Goal: Task Accomplishment & Management: Manage account settings

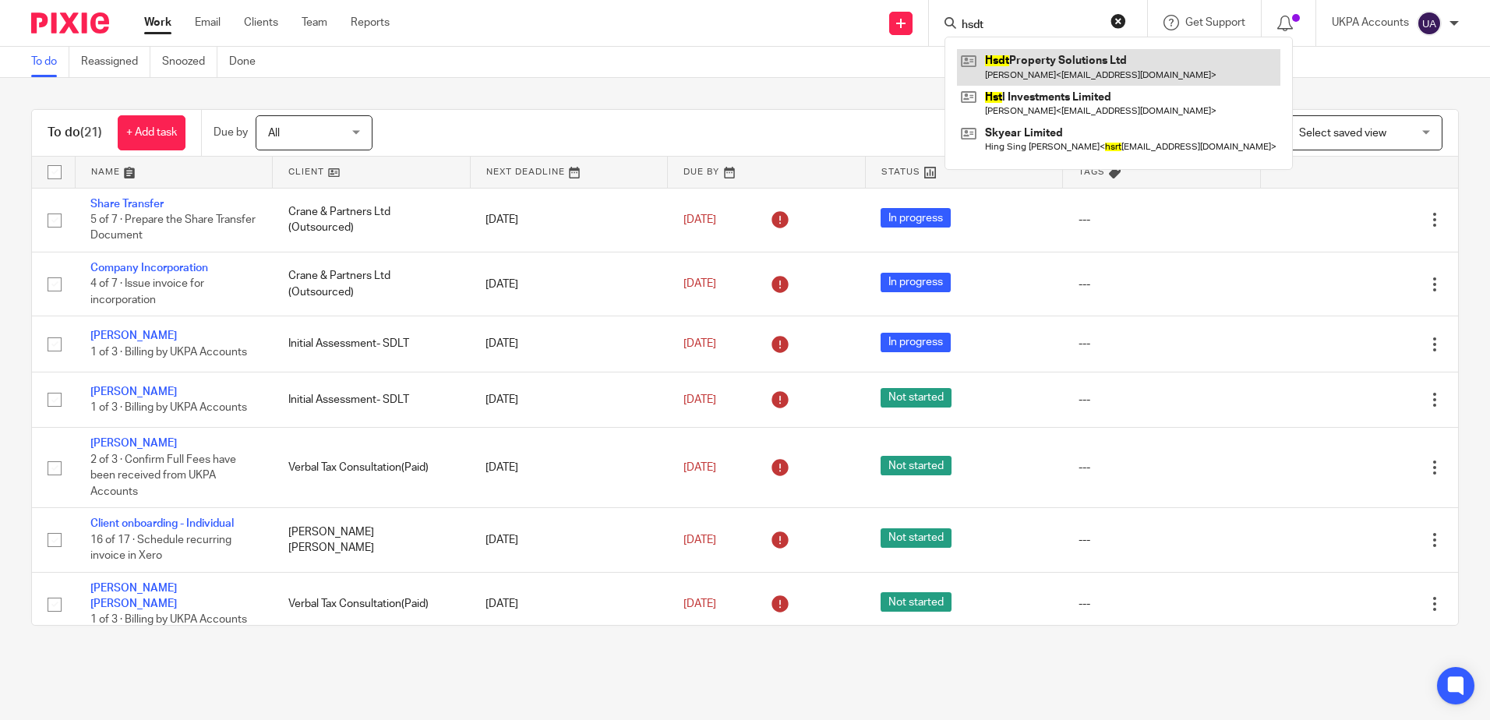
type input "hsdt"
click at [1011, 67] on link at bounding box center [1118, 67] width 323 height 36
drag, startPoint x: 1024, startPoint y: 24, endPoint x: 1036, endPoint y: 23, distance: 12.6
click at [1024, 24] on input "hsdt" at bounding box center [1030, 26] width 140 height 14
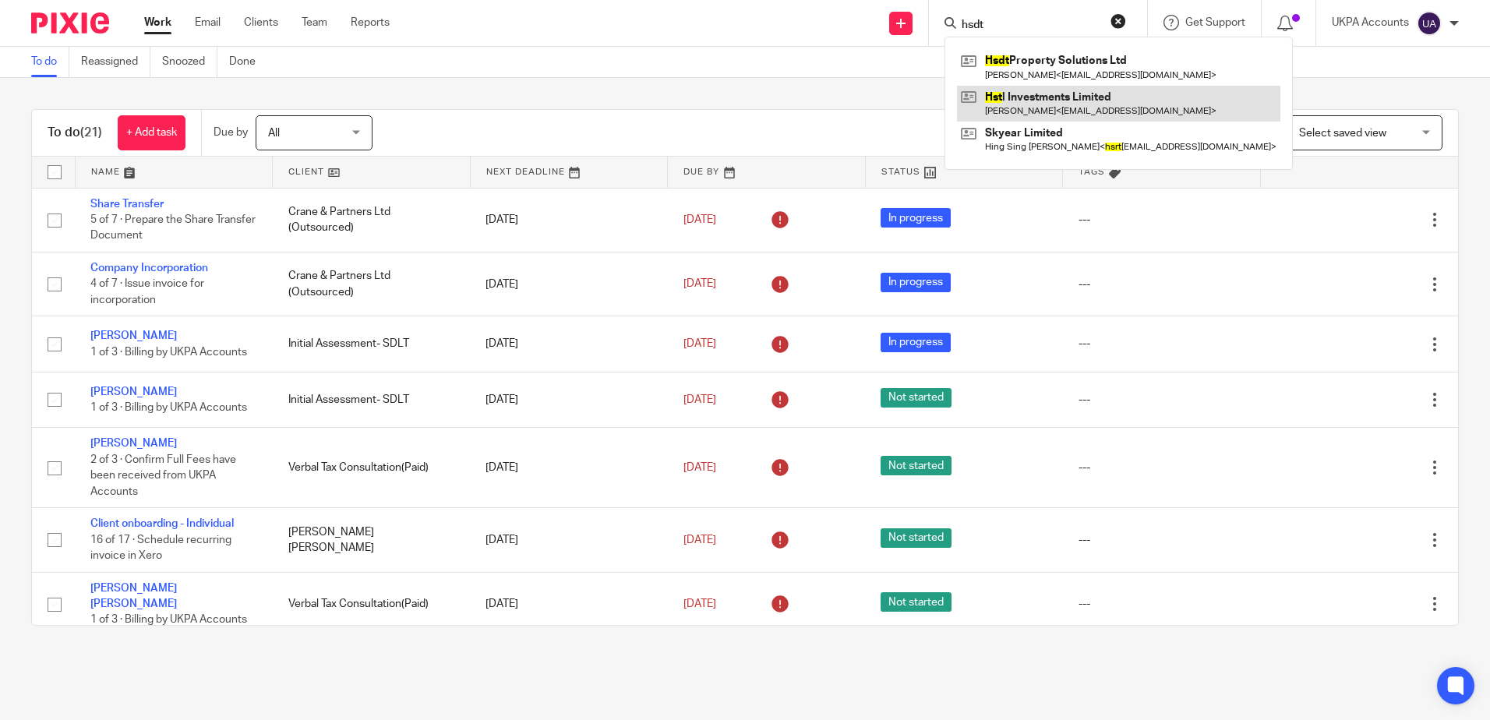
drag, startPoint x: 968, startPoint y: 23, endPoint x: 1032, endPoint y: 116, distance: 112.6
click at [820, 26] on div "Send new email Create task Add client hsdt Hsdt Property Solutions Ltd Hemant P…" at bounding box center [951, 23] width 1077 height 46
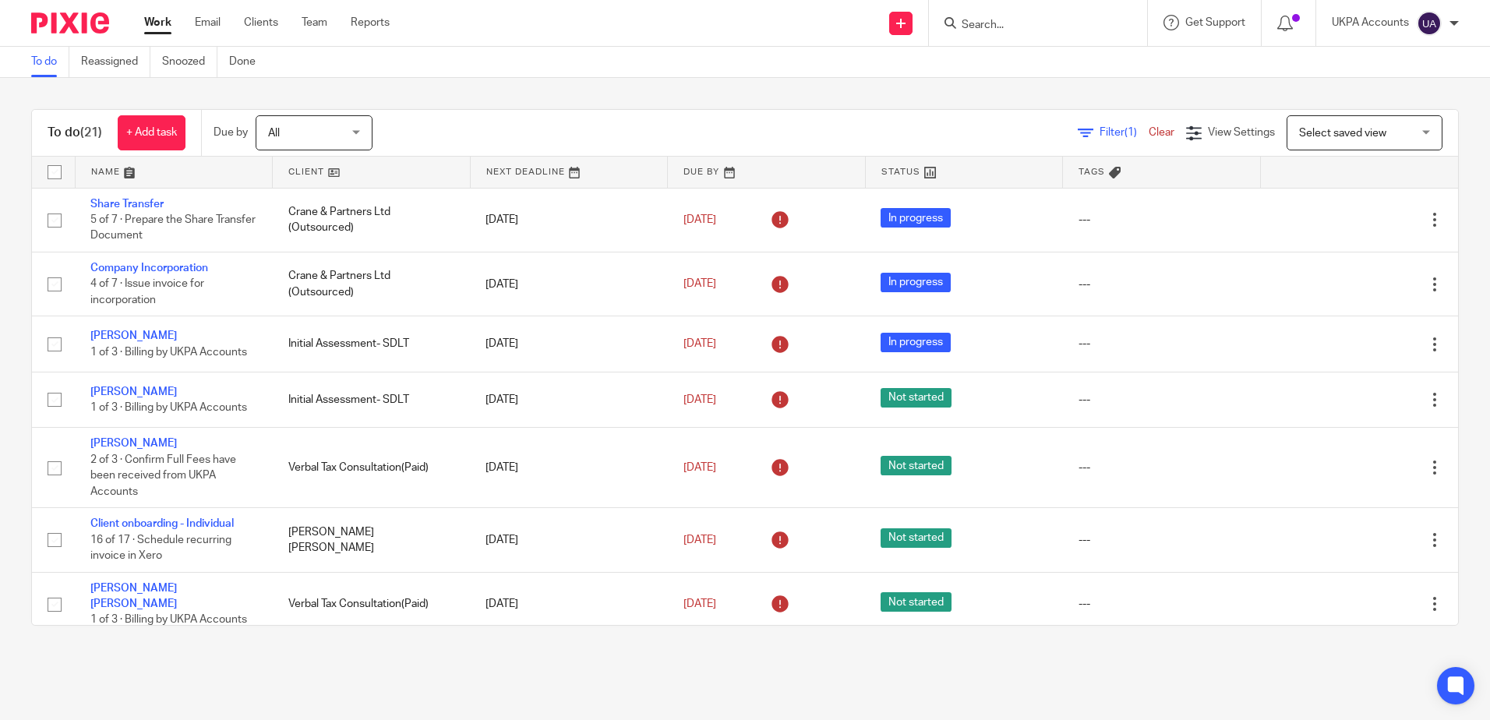
click at [992, 97] on div "To do (21) + Add task Due by All All Today Tomorrow This week Next week This mo…" at bounding box center [745, 367] width 1490 height 579
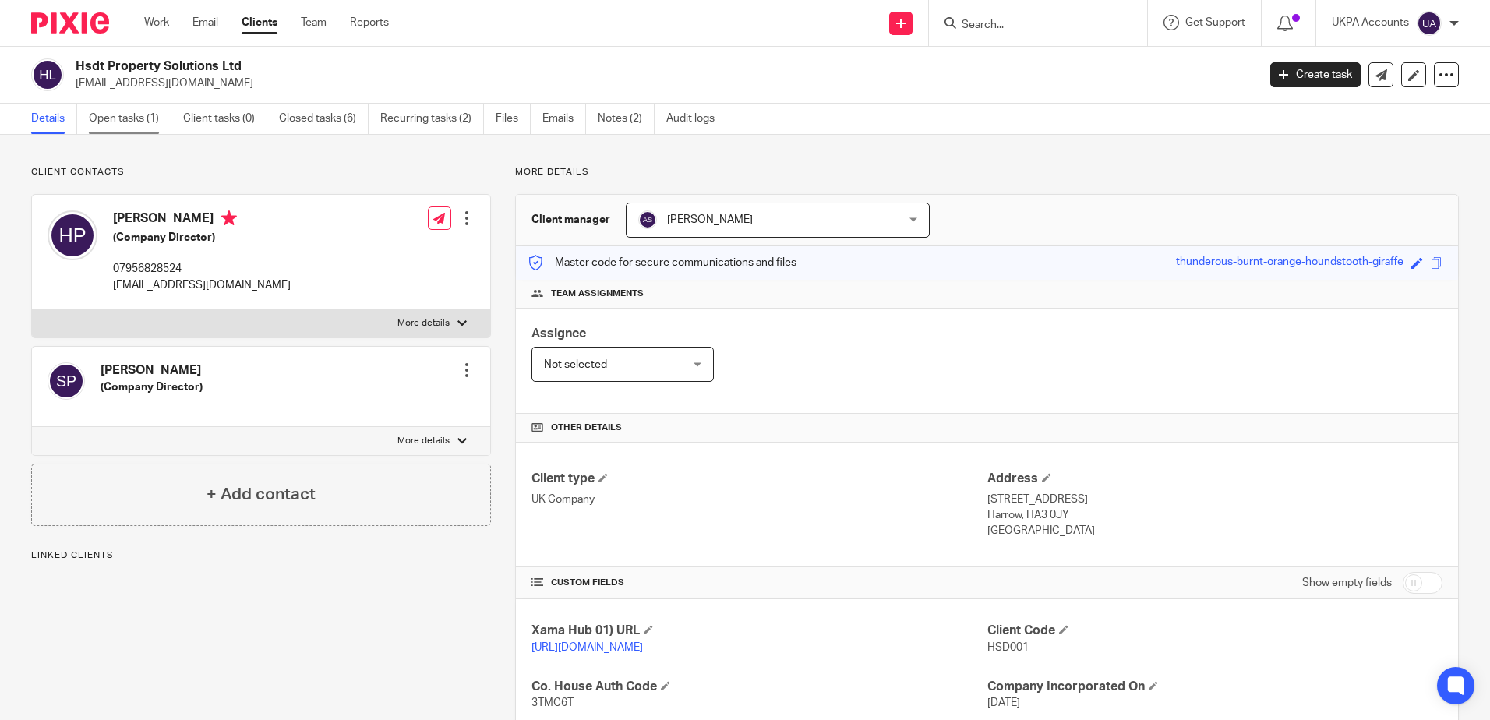
click at [146, 122] on link "Open tasks (1)" at bounding box center [130, 119] width 83 height 30
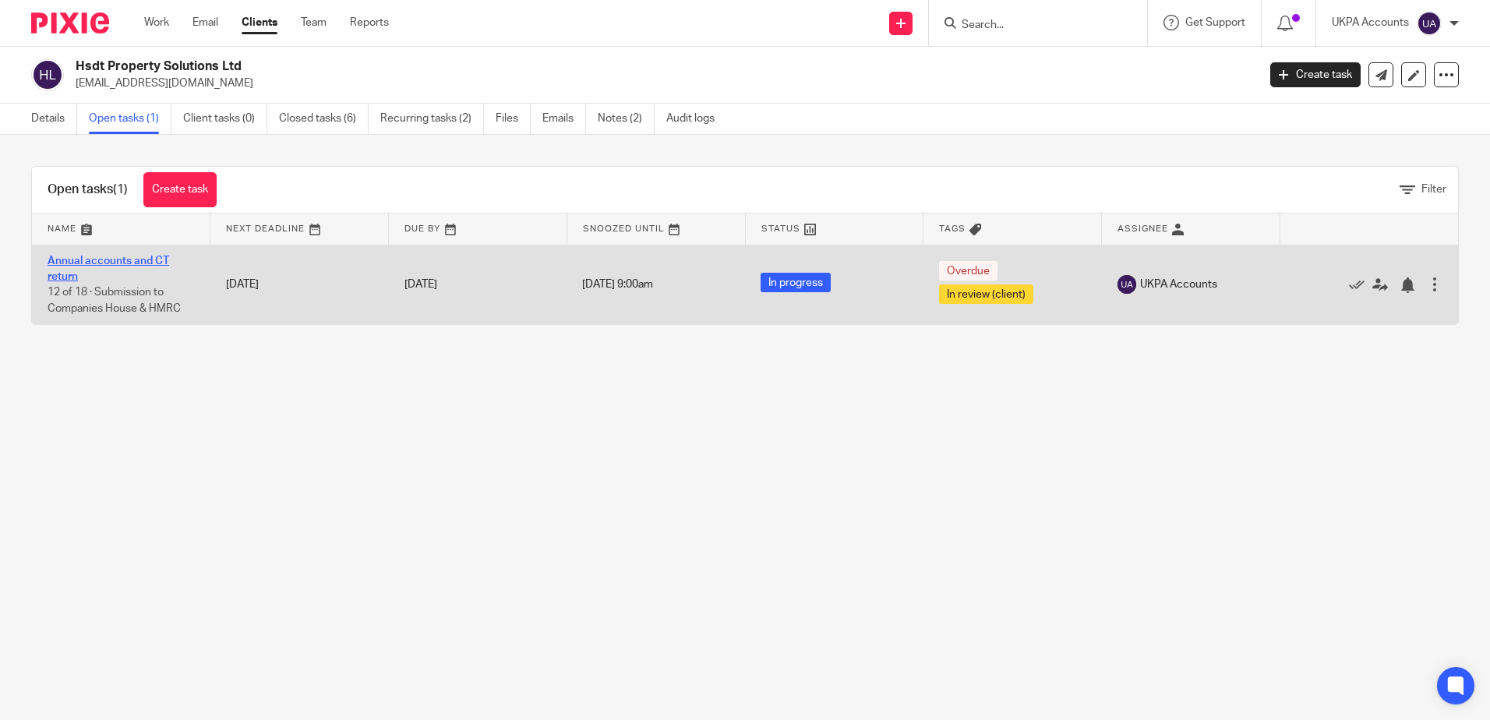
click at [152, 259] on link "Annual accounts and CT return" at bounding box center [109, 269] width 122 height 26
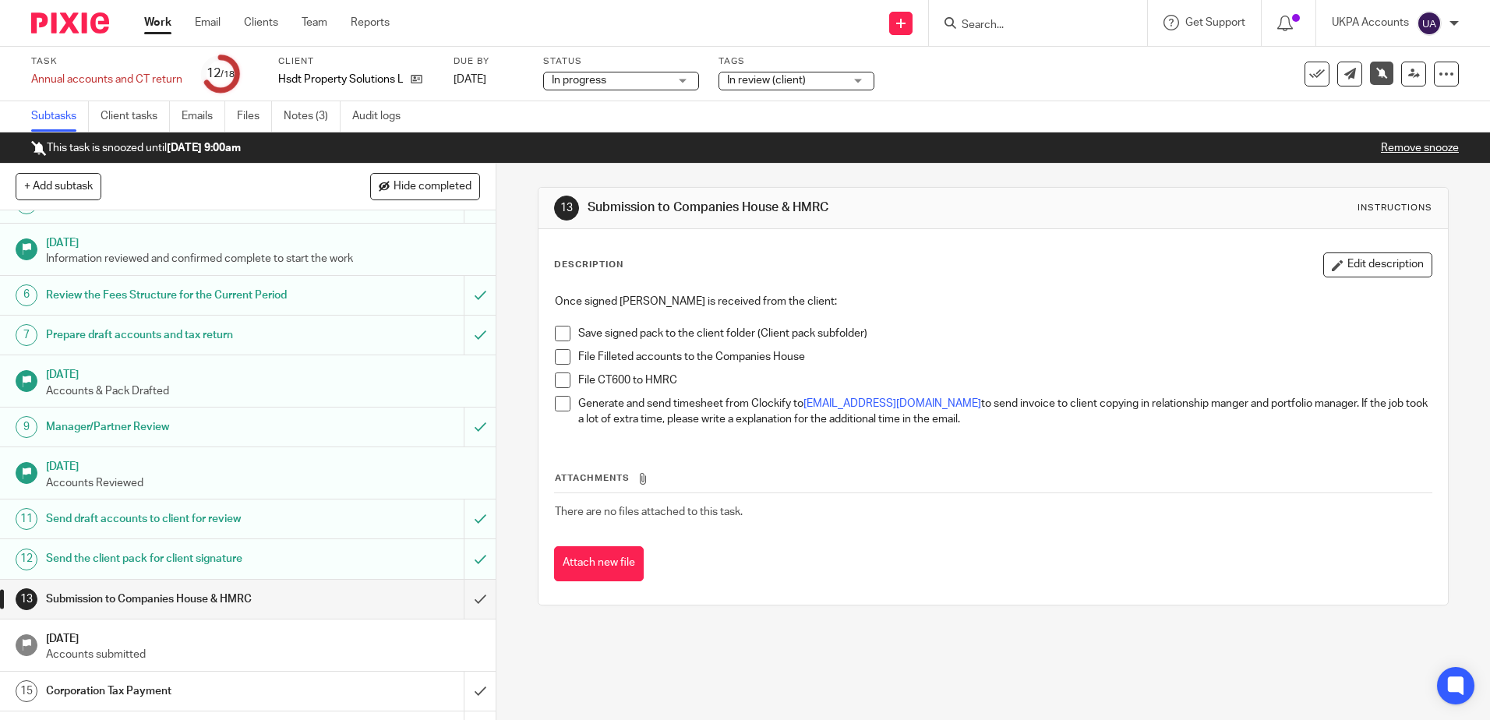
scroll to position [270, 0]
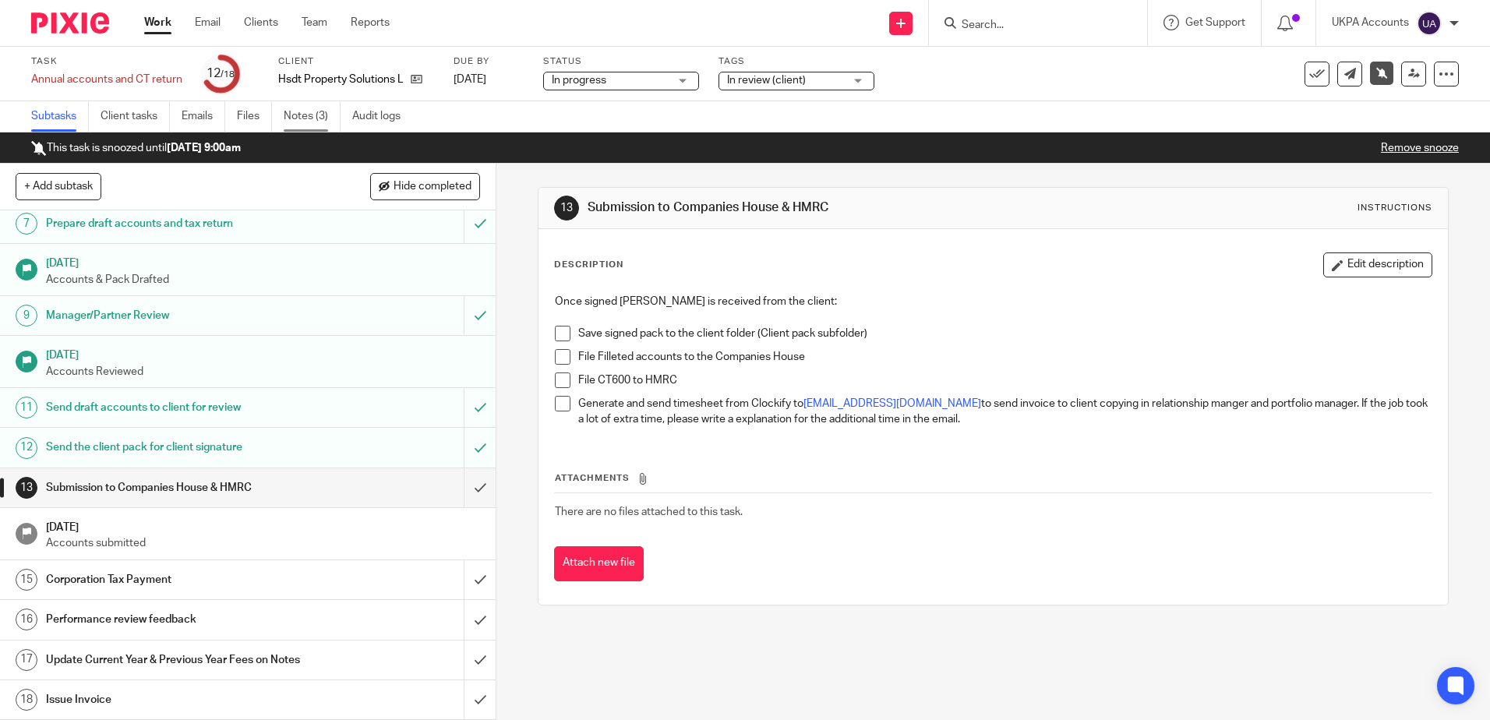
click at [314, 118] on link "Notes (3)" at bounding box center [312, 116] width 57 height 30
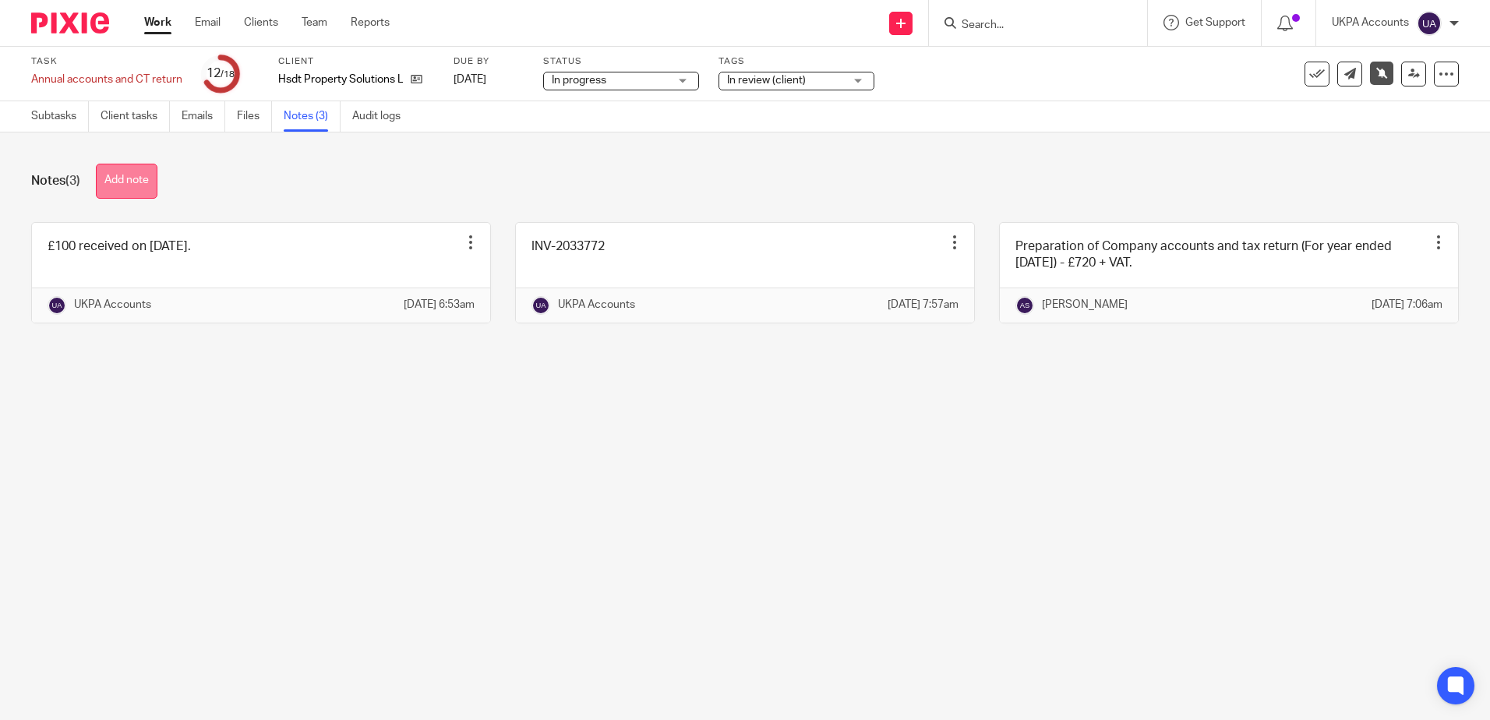
click at [140, 186] on button "Add note" at bounding box center [127, 181] width 62 height 35
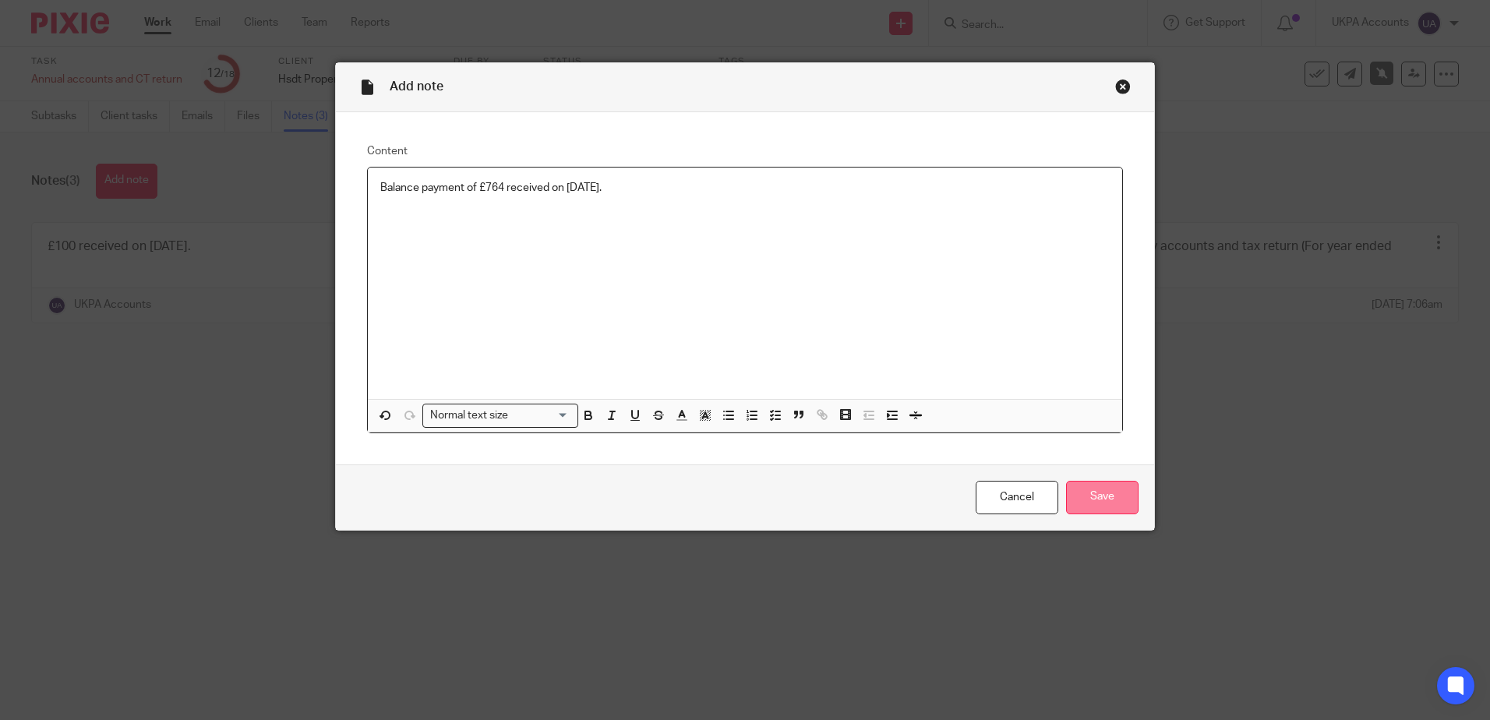
click at [1099, 501] on input "Save" at bounding box center [1102, 498] width 72 height 34
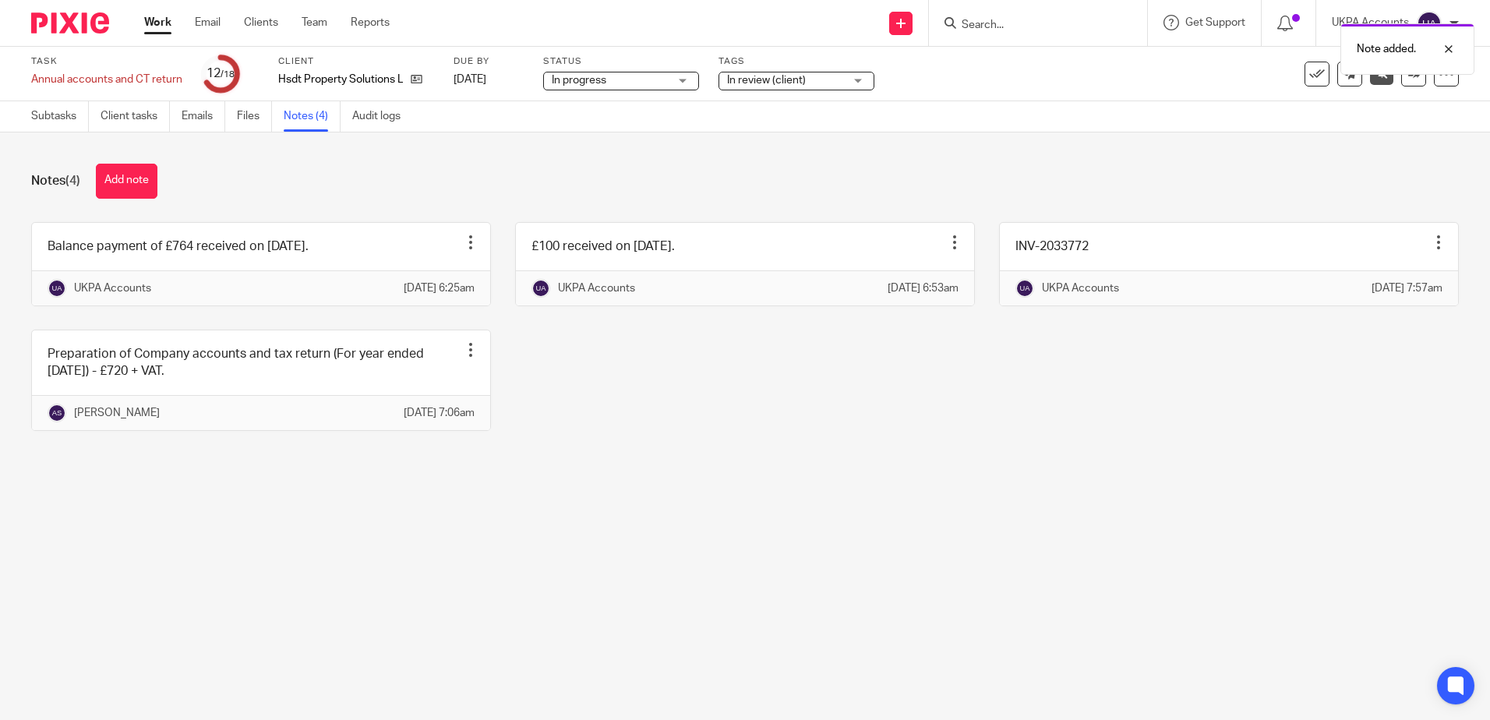
drag, startPoint x: 577, startPoint y: 402, endPoint x: 651, endPoint y: 412, distance: 74.7
click at [577, 402] on div "Balance payment of £764 received on [DATE]. Edit note Delete note UKPA Accounts…" at bounding box center [733, 338] width 1452 height 232
click at [803, 454] on div "Balance payment of £764 received on 26 Aug 2025. Edit note Delete note UKPA Acc…" at bounding box center [733, 338] width 1452 height 232
click at [588, 451] on div "Balance payment of £764 received on 26 Aug 2025. Edit note Delete note UKPA Acc…" at bounding box center [733, 338] width 1452 height 232
click at [55, 115] on link "Subtasks" at bounding box center [60, 116] width 58 height 30
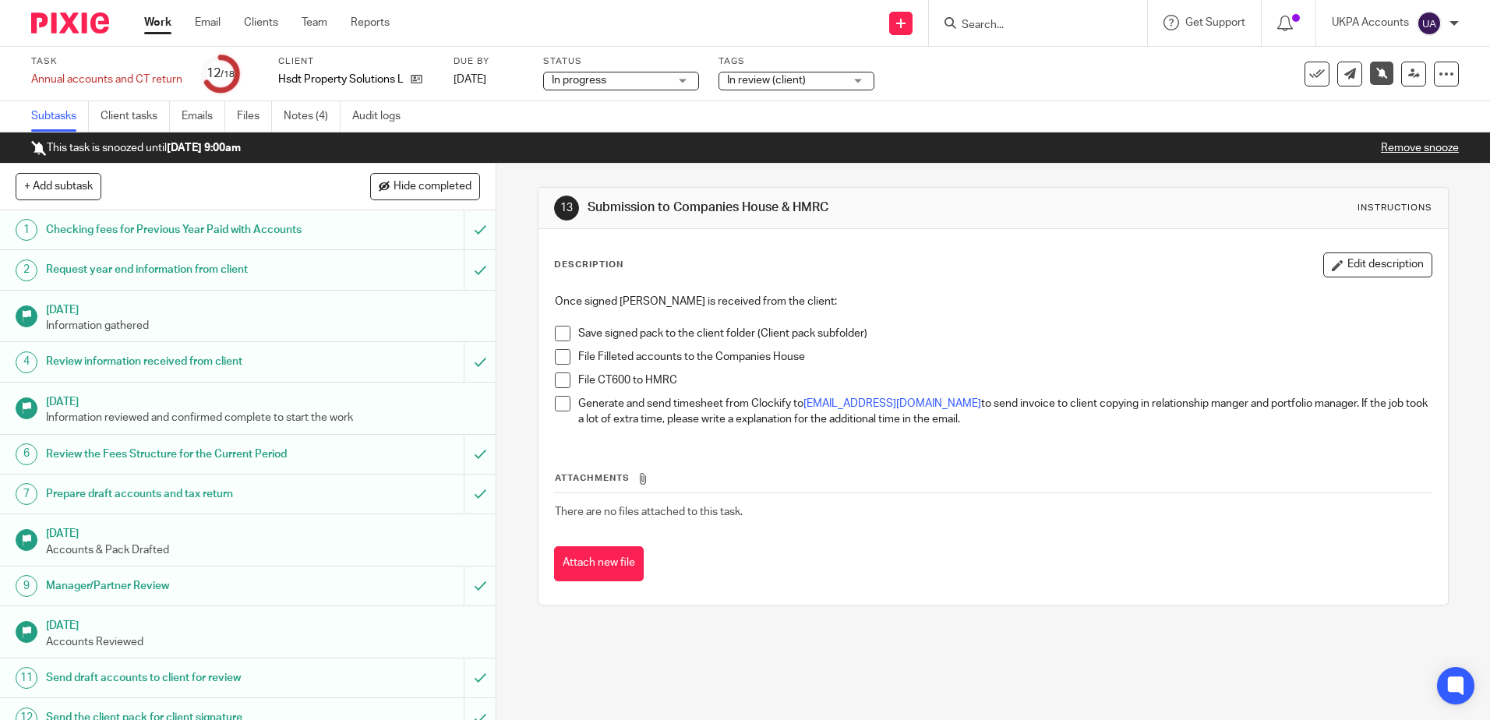
scroll to position [270, 0]
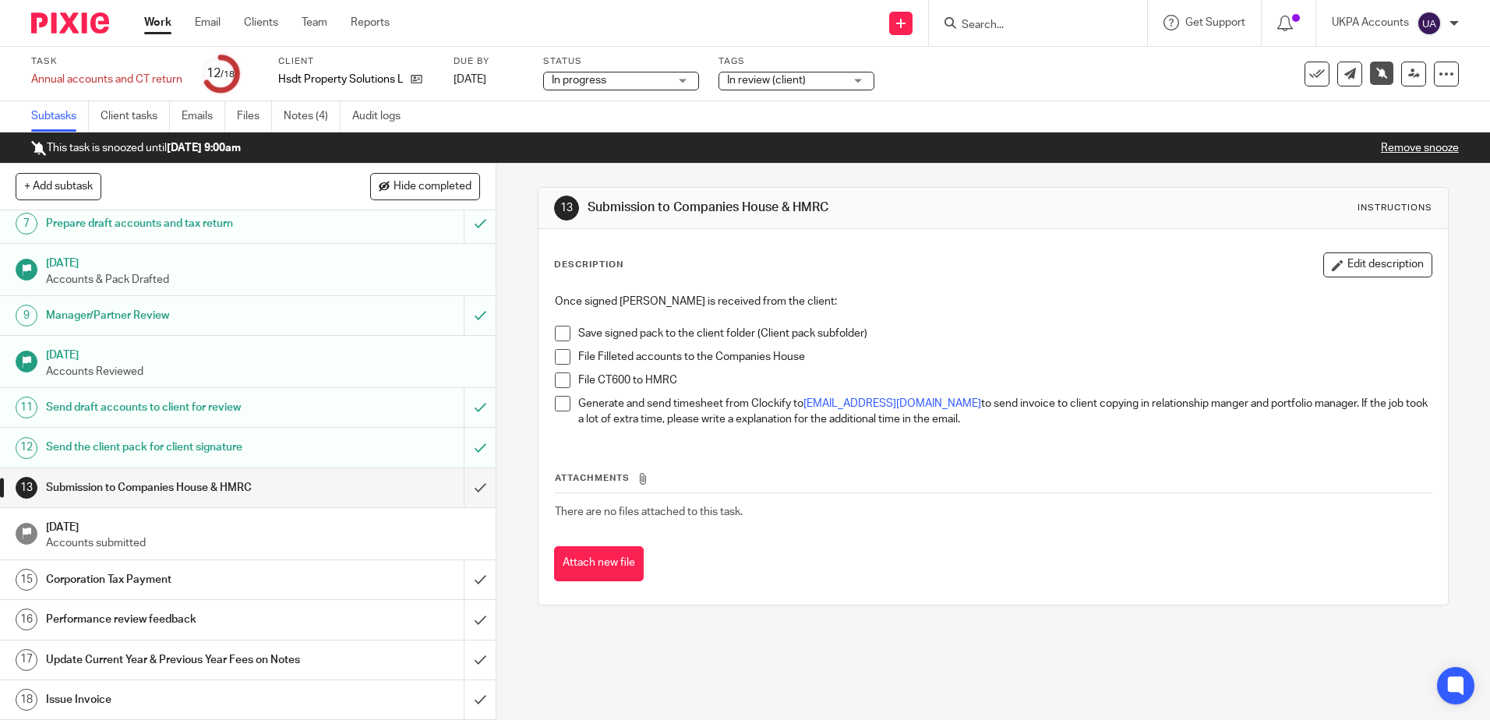
click at [1399, 147] on link "Remove snooze" at bounding box center [1420, 148] width 78 height 11
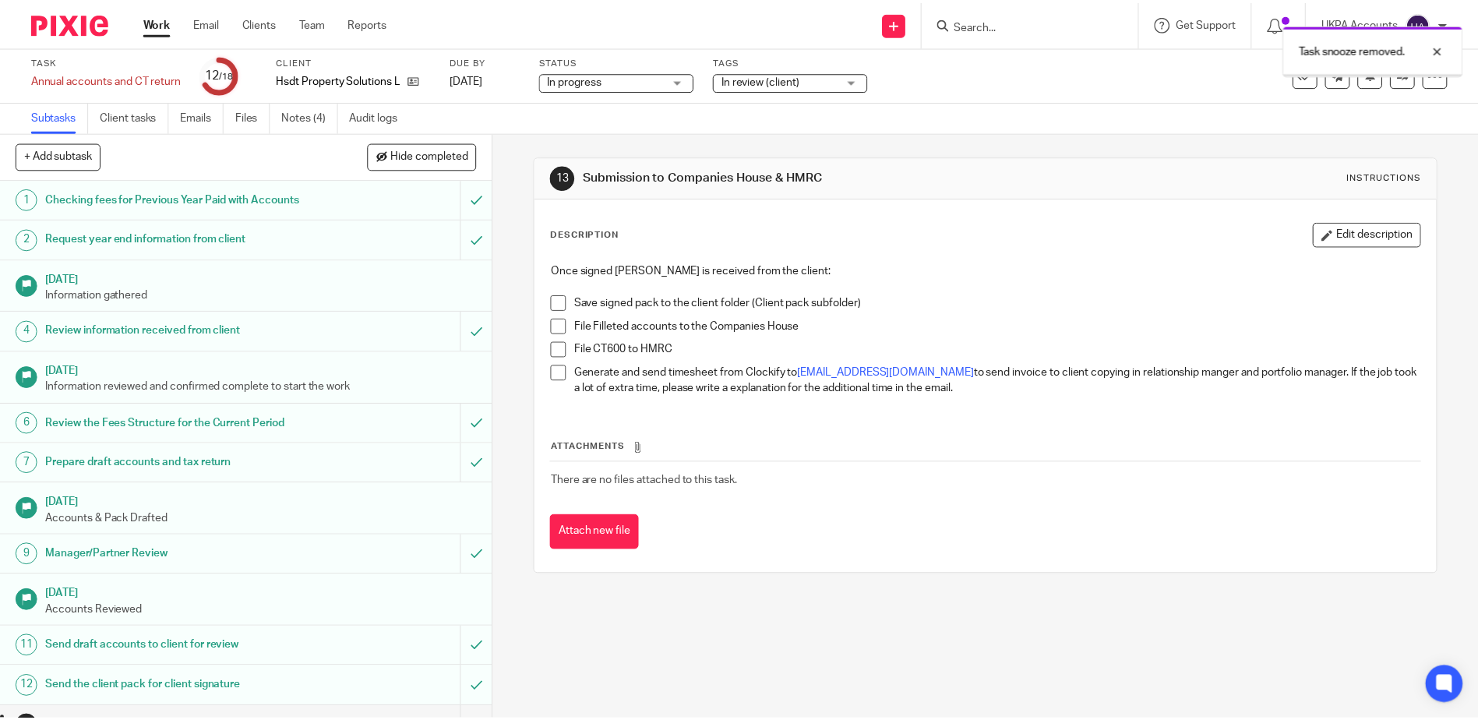
scroll to position [239, 0]
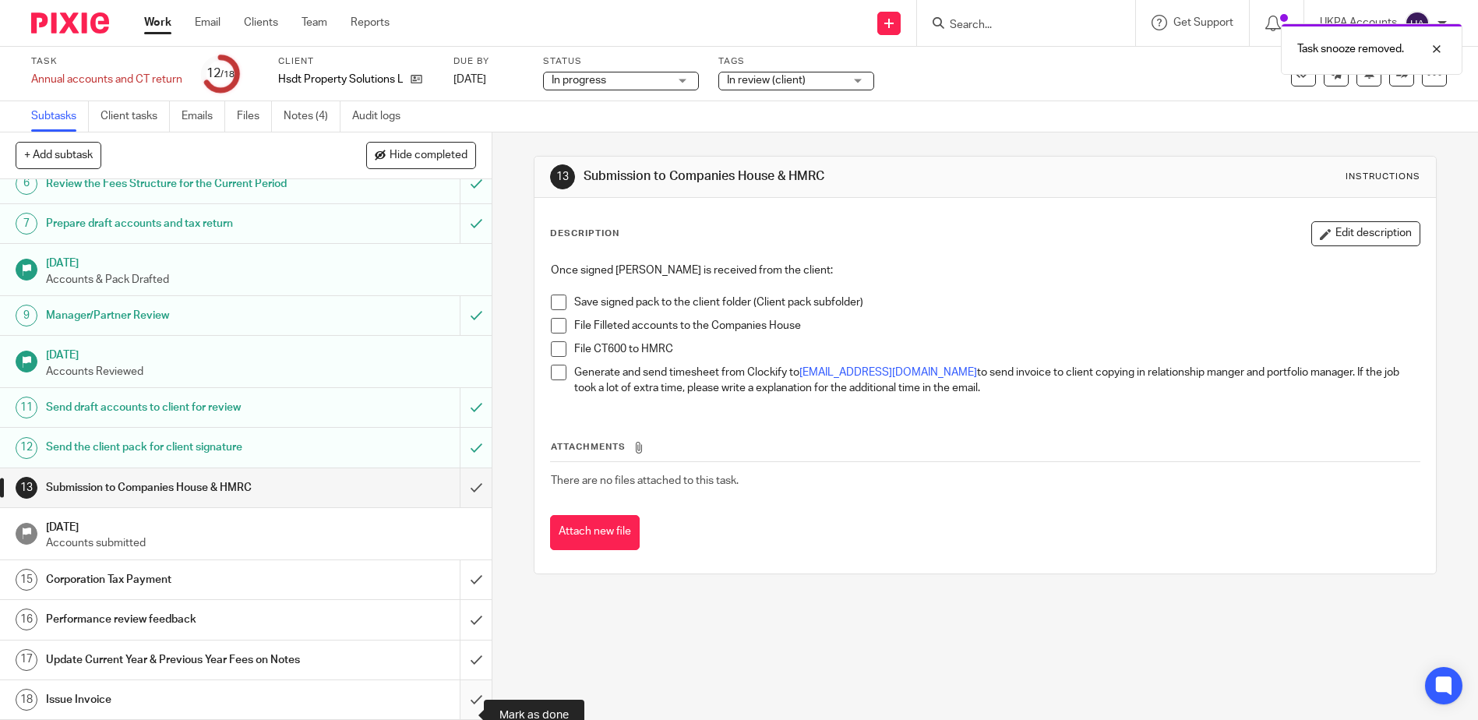
click at [459, 712] on input "submit" at bounding box center [246, 699] width 492 height 39
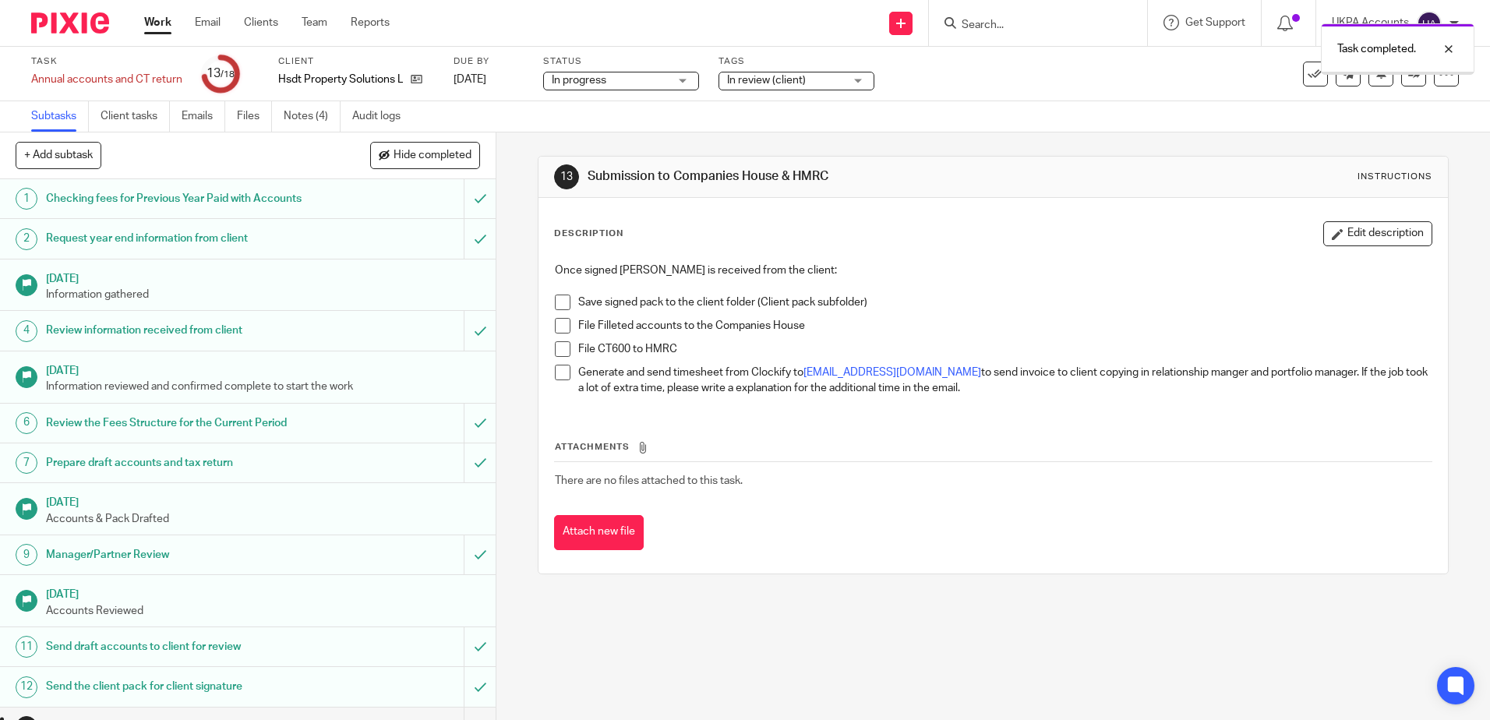
scroll to position [239, 0]
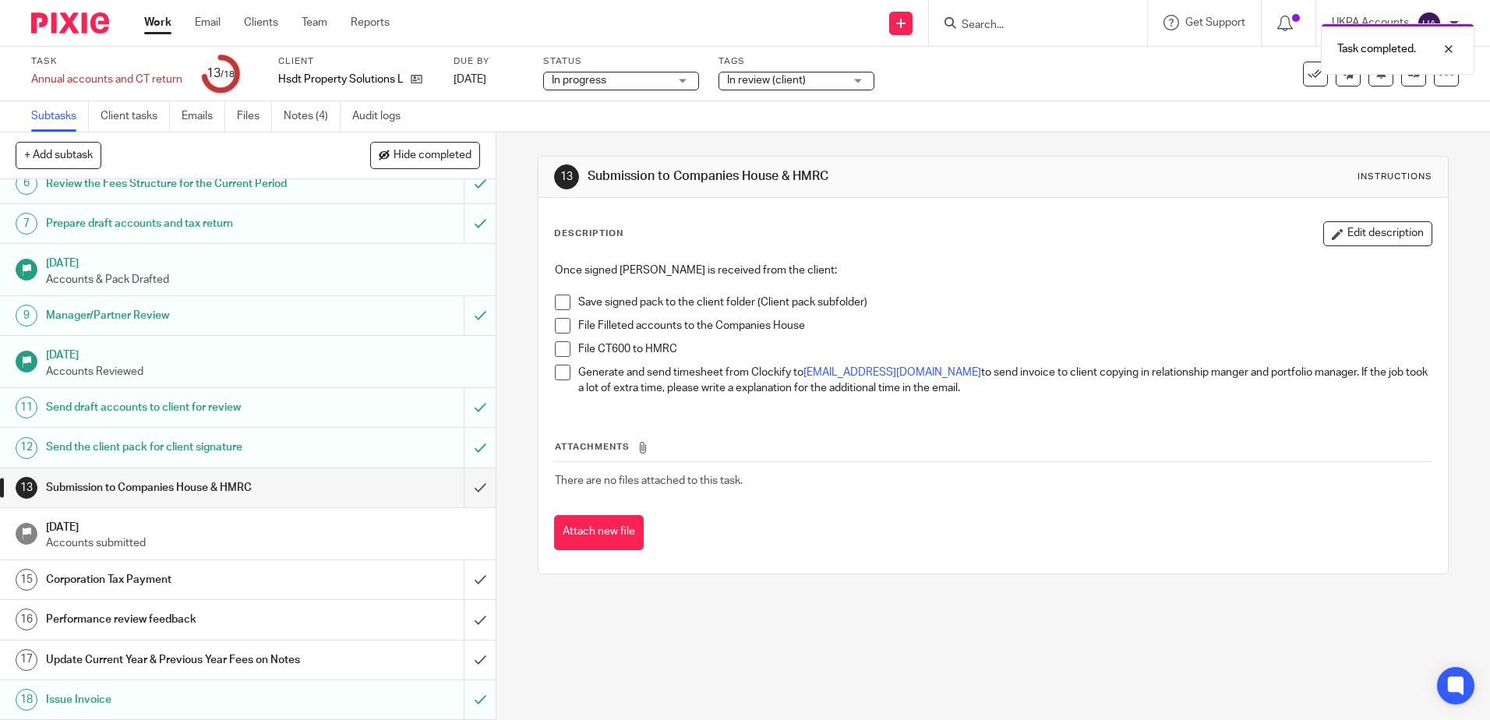
click at [694, 634] on div "13 Submission to Companies House & HMRC Instructions Description Edit descripti…" at bounding box center [993, 426] width 994 height 588
click at [1401, 82] on link at bounding box center [1413, 74] width 25 height 25
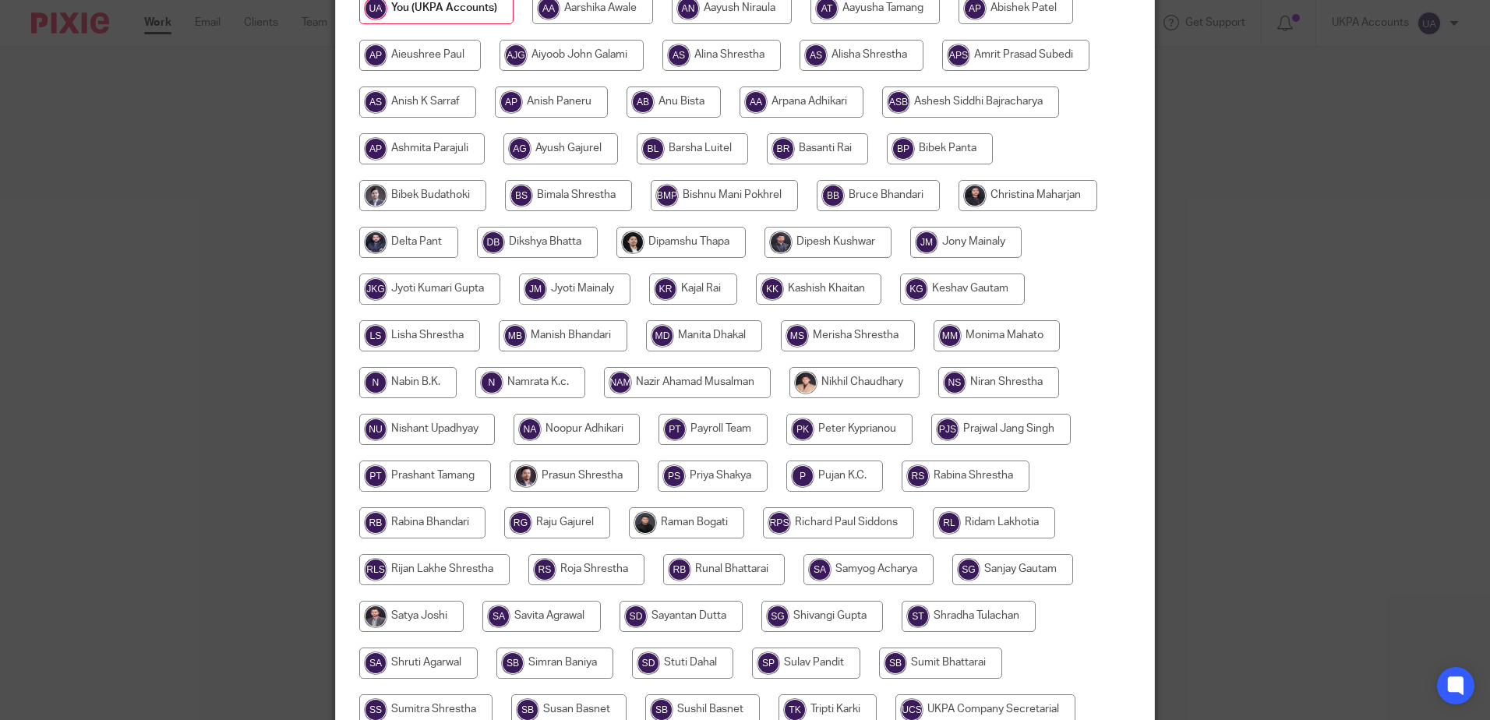
scroll to position [50, 0]
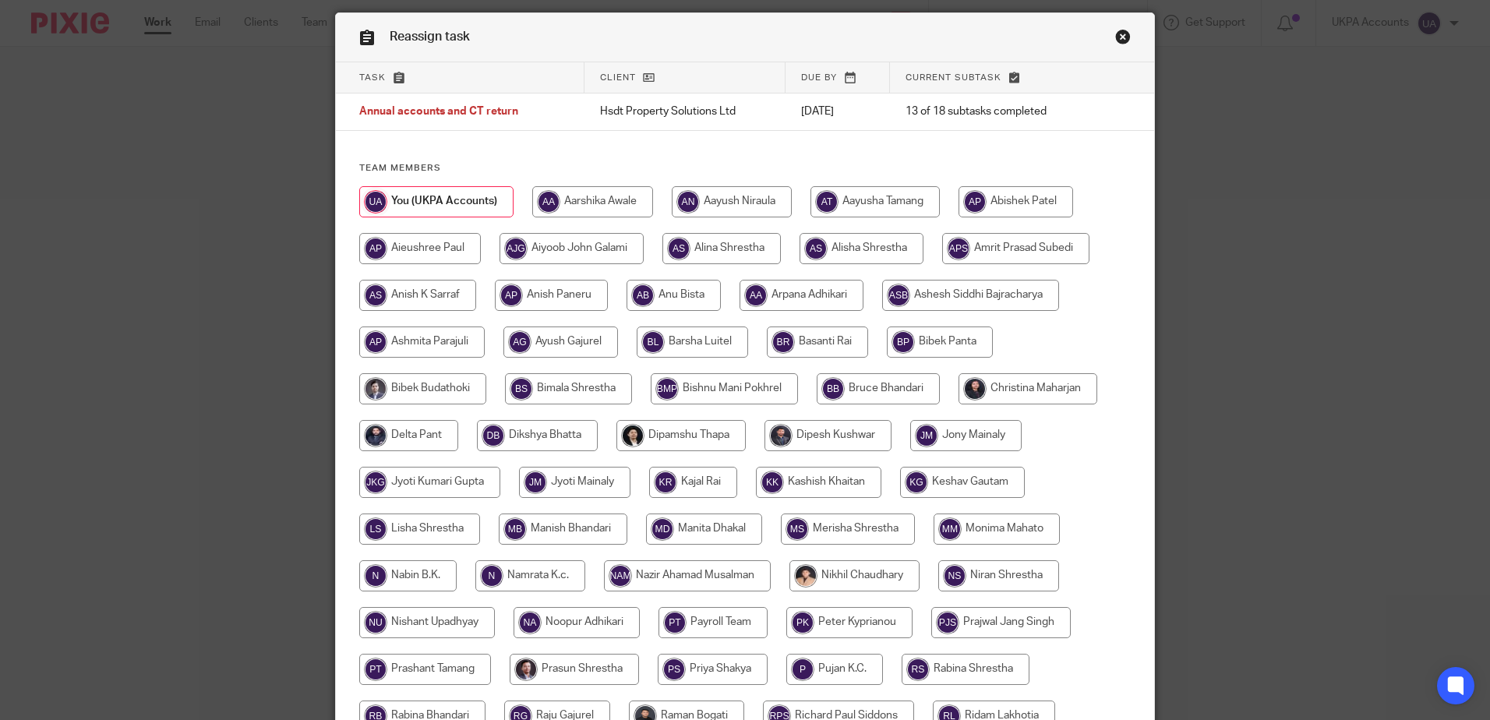
click at [436, 280] on input "radio" at bounding box center [417, 295] width 117 height 31
radio input "true"
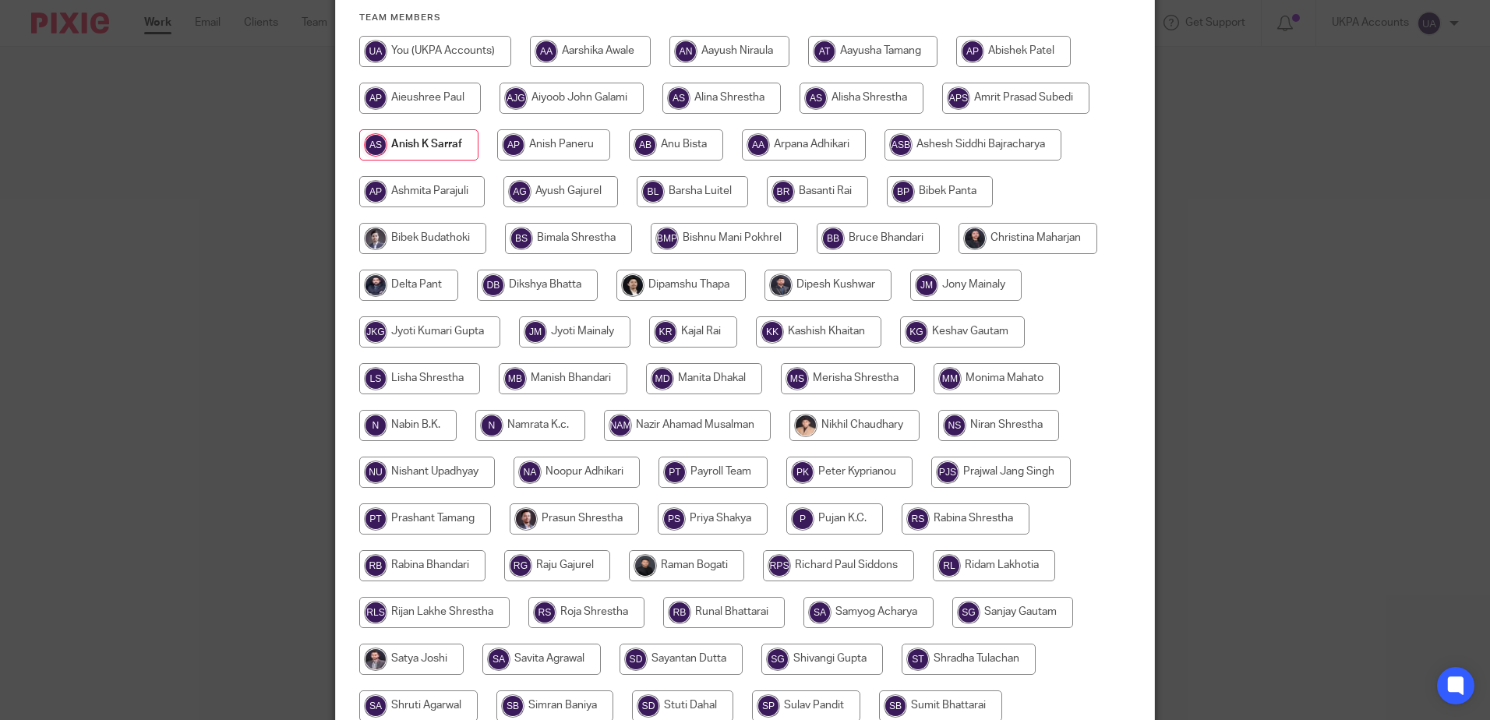
scroll to position [439, 0]
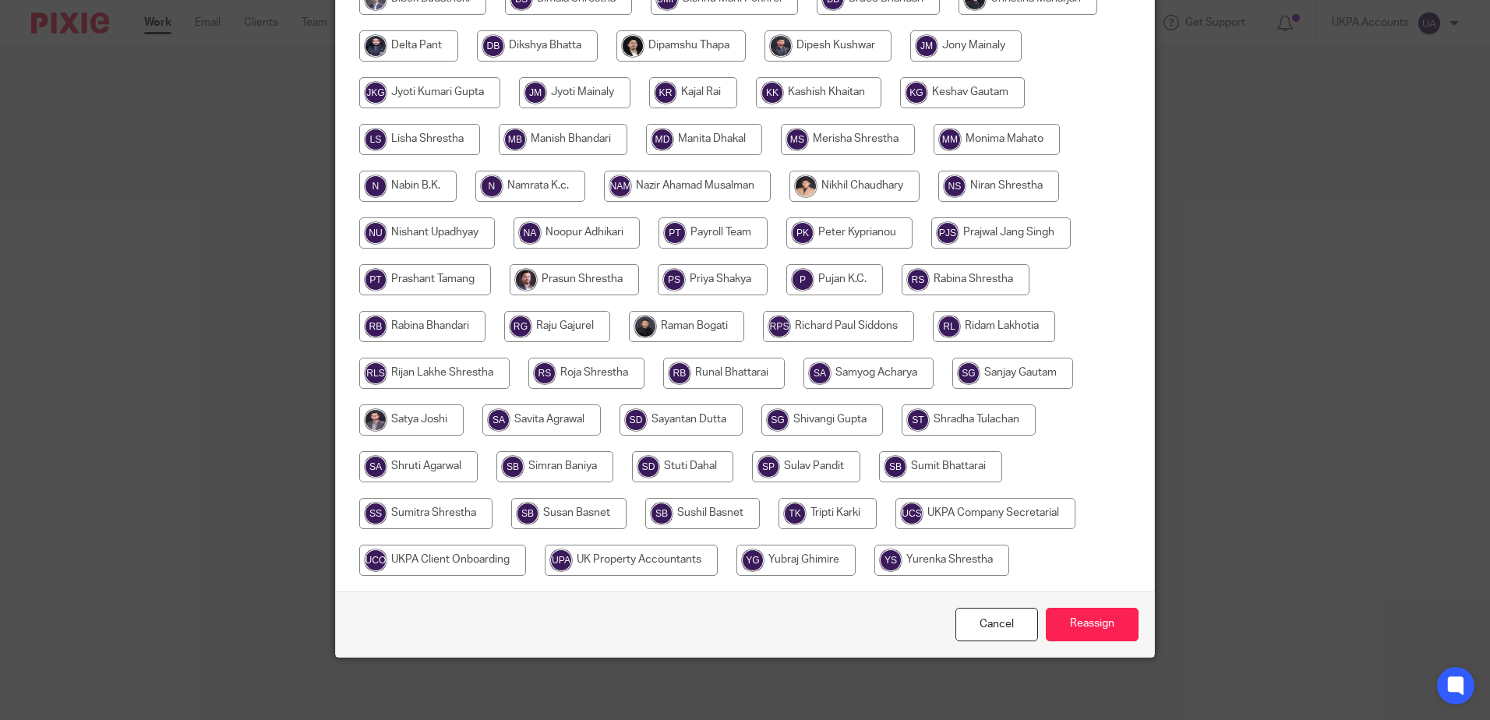
drag, startPoint x: 1076, startPoint y: 610, endPoint x: 928, endPoint y: 584, distance: 150.3
click at [1076, 610] on input "Reassign" at bounding box center [1092, 625] width 93 height 34
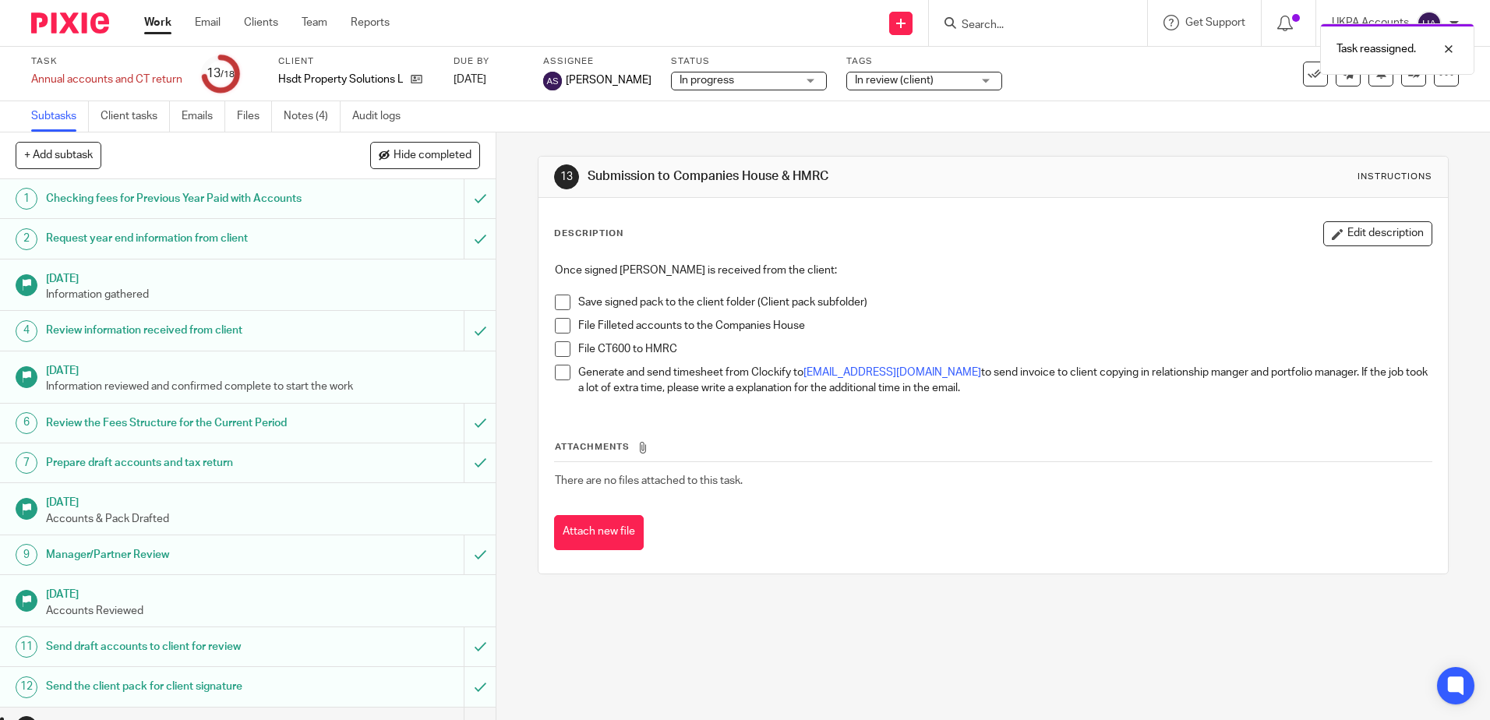
click at [281, 118] on ul "Subtasks Client tasks Emails Files Notes (4) Audit logs" at bounding box center [227, 116] width 393 height 30
click at [295, 115] on link "Notes (4)" at bounding box center [312, 116] width 57 height 30
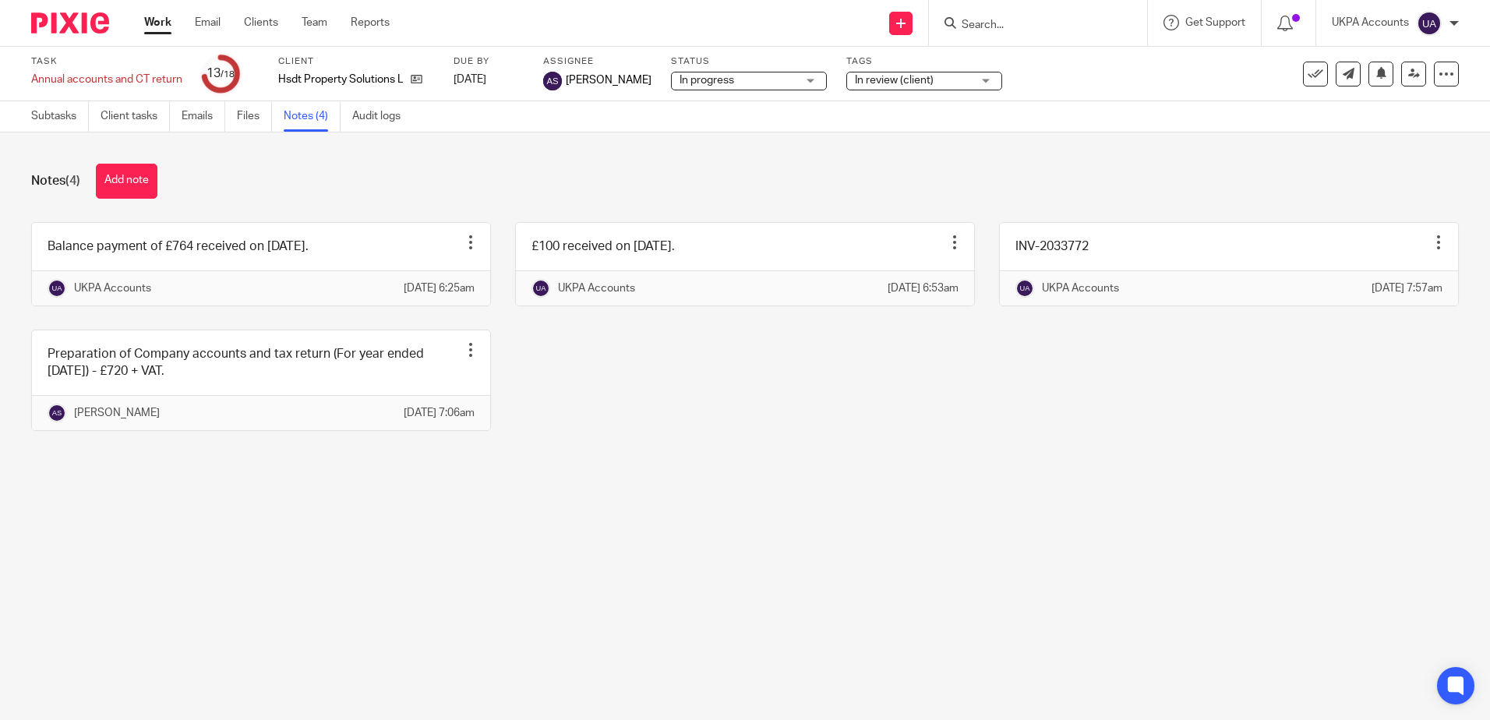
click at [932, 443] on div "Balance payment of £764 received on [DATE]. Edit note Delete note UKPA Accounts…" at bounding box center [733, 338] width 1452 height 232
drag, startPoint x: 414, startPoint y: 77, endPoint x: 486, endPoint y: 118, distance: 83.4
click at [414, 77] on icon at bounding box center [417, 79] width 12 height 12
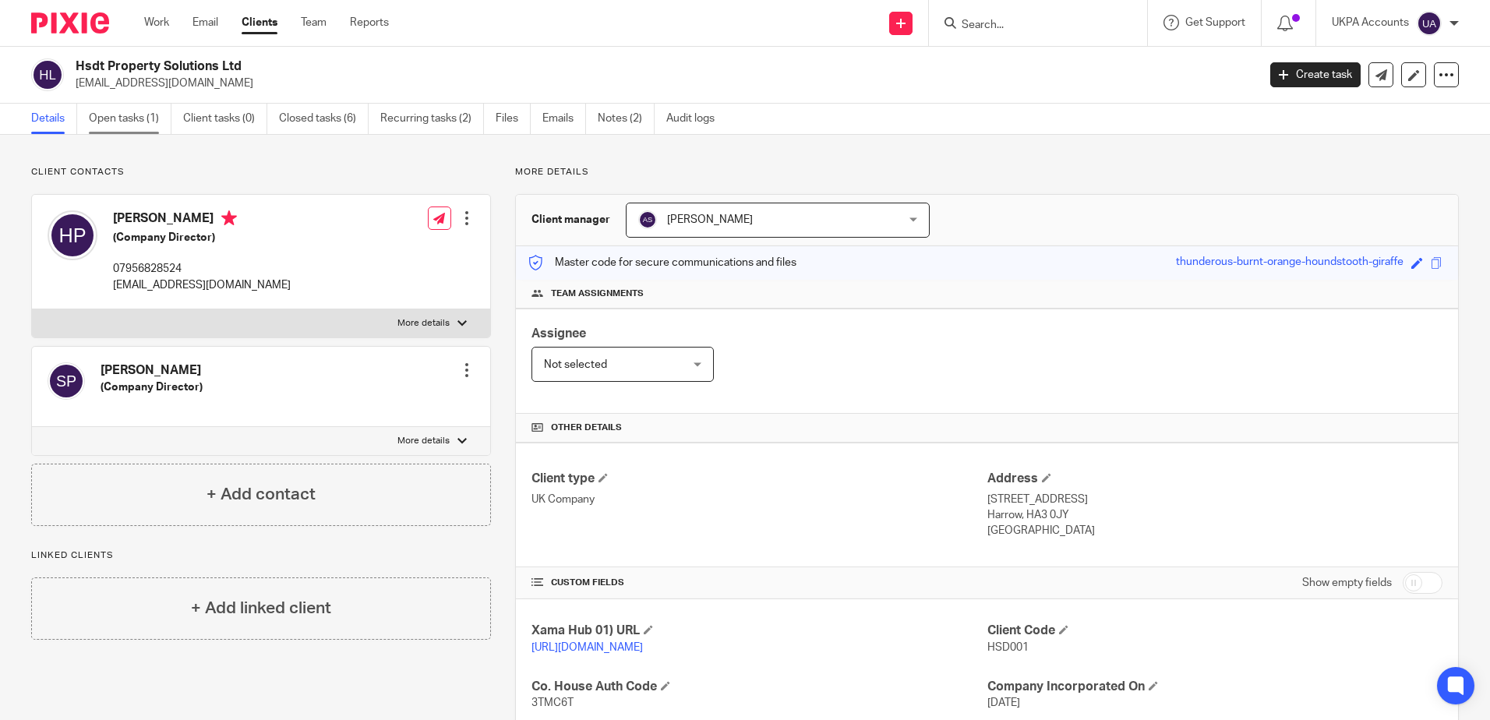
drag, startPoint x: 125, startPoint y: 126, endPoint x: 208, endPoint y: 162, distance: 90.0
click at [125, 126] on link "Open tasks (1)" at bounding box center [130, 119] width 83 height 30
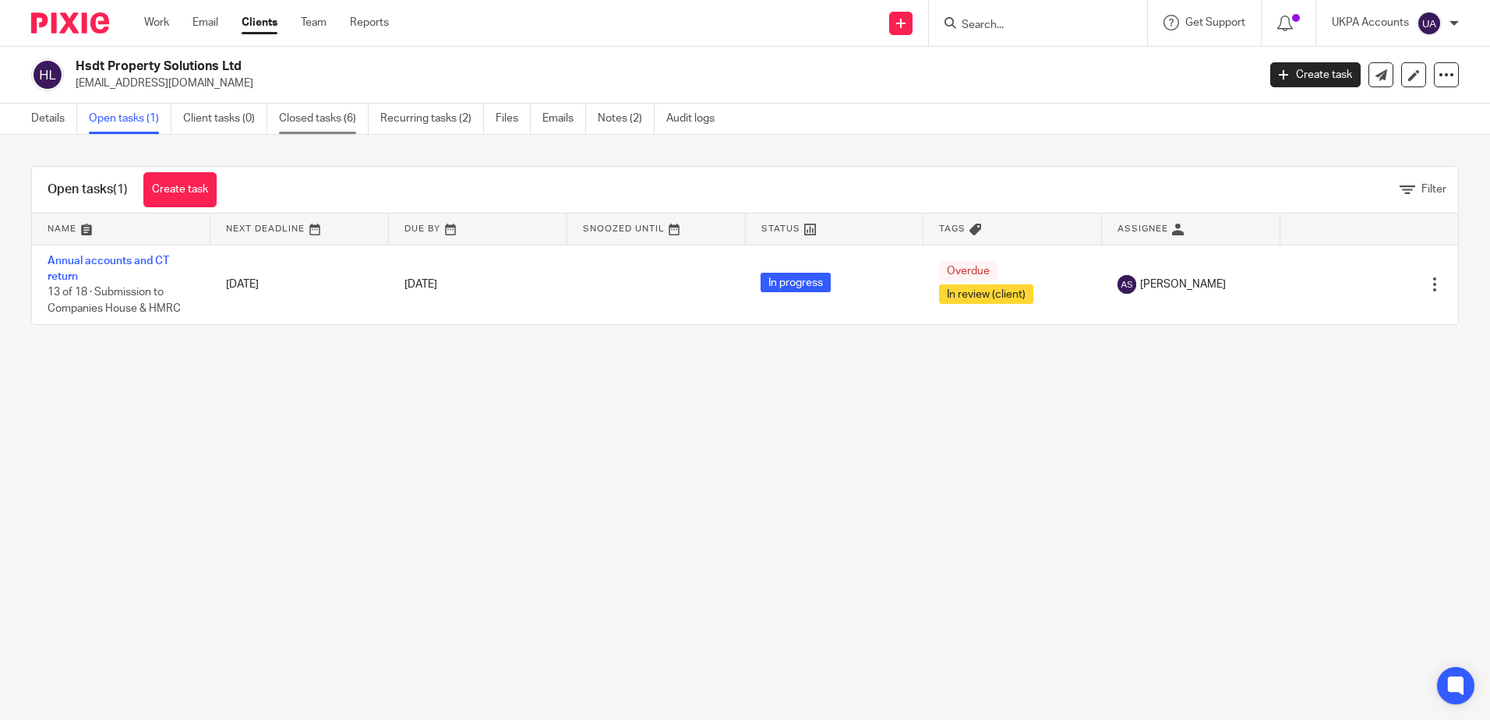
click at [305, 114] on link "Closed tasks (6)" at bounding box center [324, 119] width 90 height 30
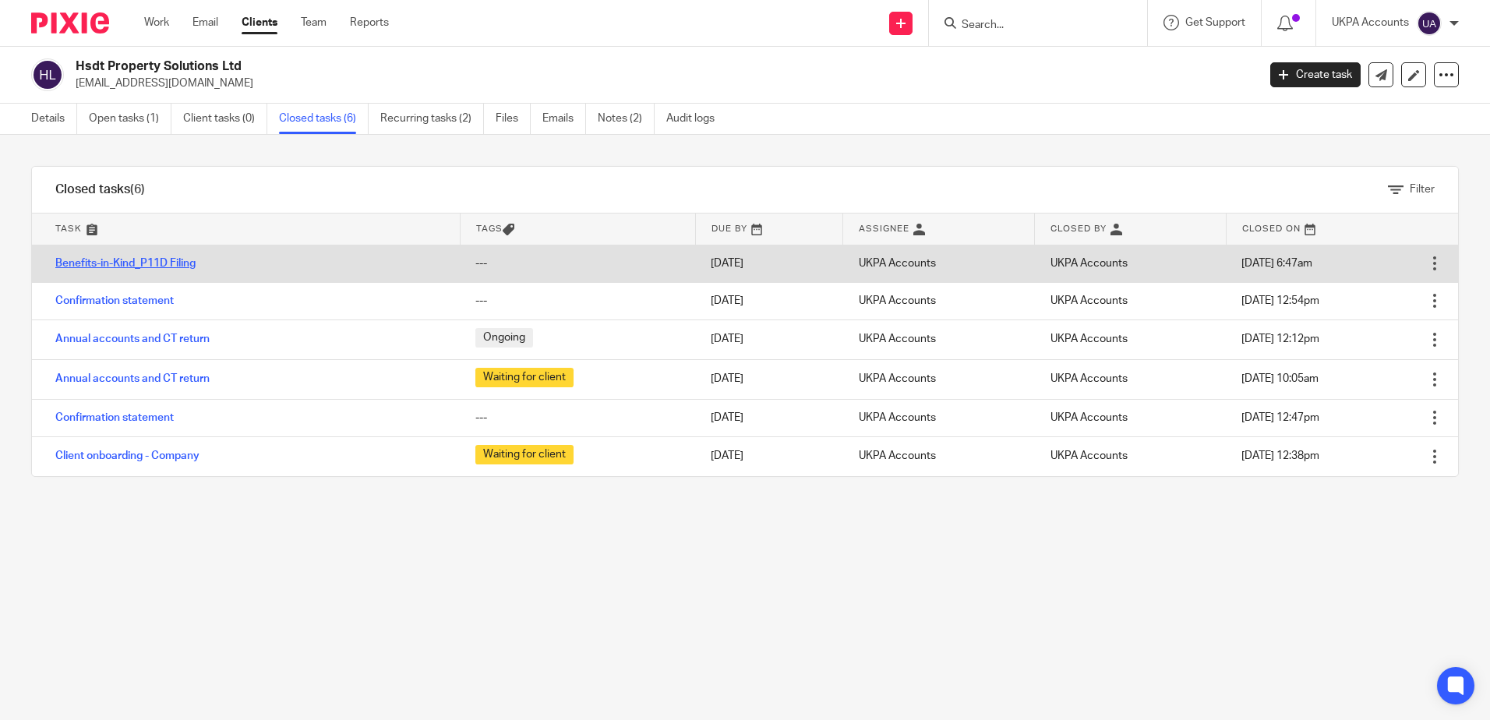
click at [147, 263] on link "Benefits-in-Kind_P11D Filing" at bounding box center [125, 263] width 140 height 11
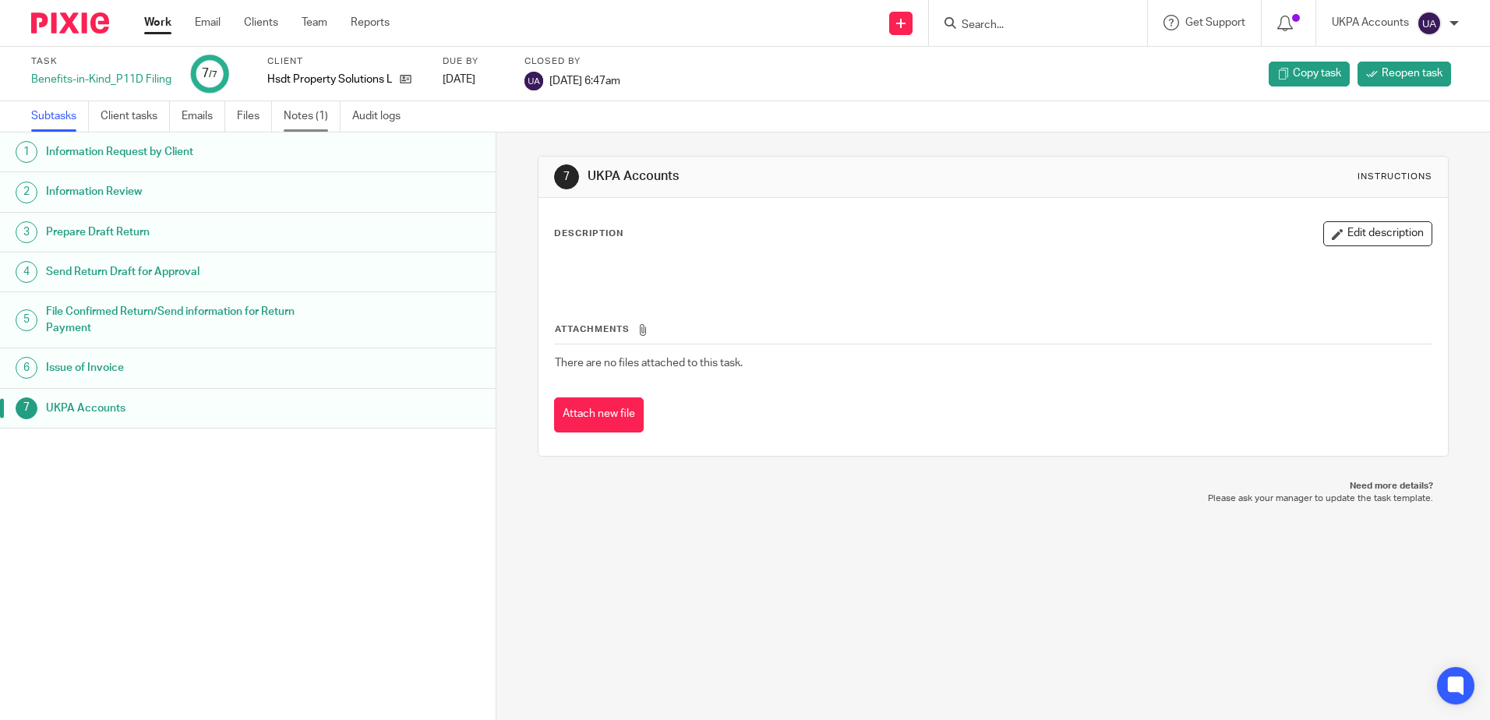
click at [308, 113] on link "Notes (1)" at bounding box center [312, 116] width 57 height 30
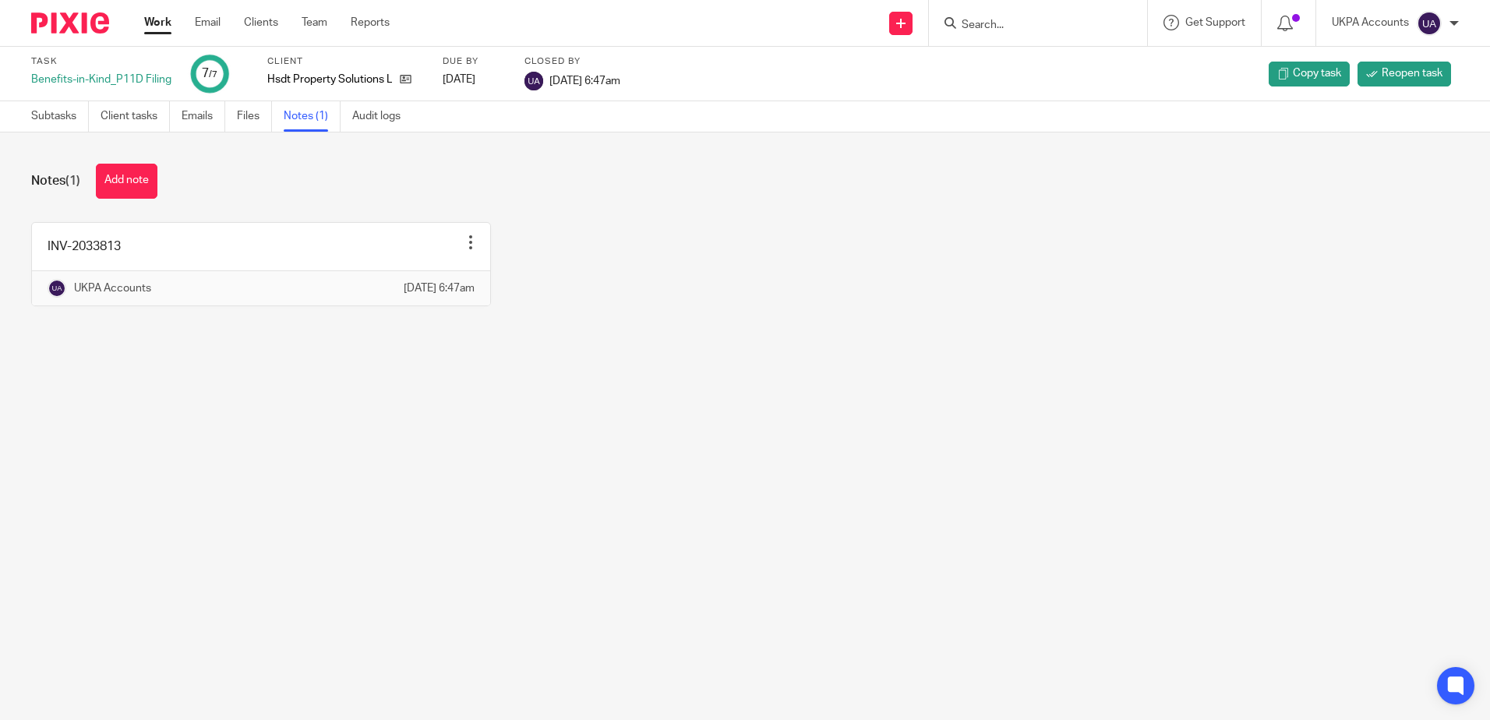
click at [722, 570] on main "Task Benefits-in-Kind_P11D Filing 7 /7 Client Hsdt Property Solutions Ltd Due b…" at bounding box center [745, 360] width 1490 height 720
drag, startPoint x: 659, startPoint y: 385, endPoint x: 659, endPoint y: 369, distance: 15.6
click at [659, 376] on main "Task Benefits-in-Kind_P11D Filing 7 /7 Client Hsdt Property Solutions Ltd Due b…" at bounding box center [745, 360] width 1490 height 720
click at [853, 427] on main "Task Benefits-in-Kind_P11D Filing 7 /7 Client Hsdt Property Solutions Ltd Due b…" at bounding box center [745, 360] width 1490 height 720
